Goal: Register for event/course

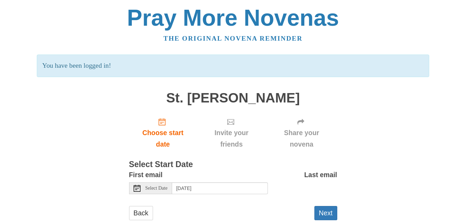
scroll to position [17, 0]
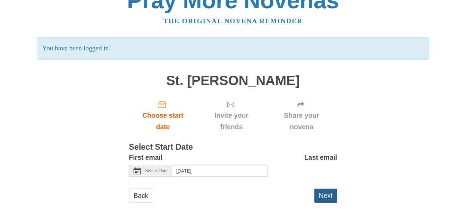
click at [331, 196] on button "Next" at bounding box center [325, 195] width 23 height 14
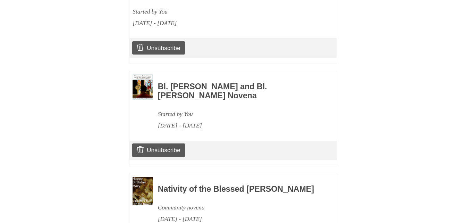
scroll to position [733, 0]
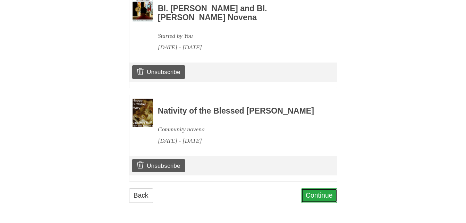
click at [320, 196] on link "Continue" at bounding box center [319, 195] width 36 height 14
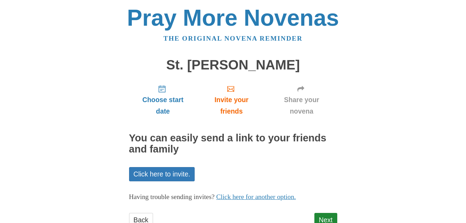
scroll to position [24, 0]
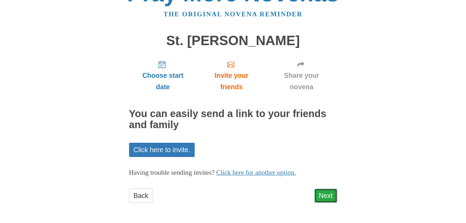
click at [331, 191] on link "Next" at bounding box center [325, 195] width 23 height 14
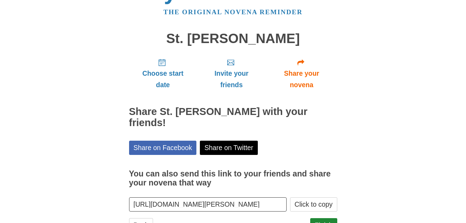
scroll to position [56, 0]
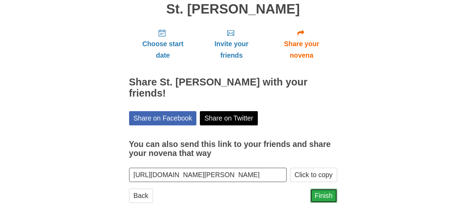
click at [326, 193] on link "Finish" at bounding box center [323, 195] width 27 height 14
